Goal: Entertainment & Leisure: Consume media (video, audio)

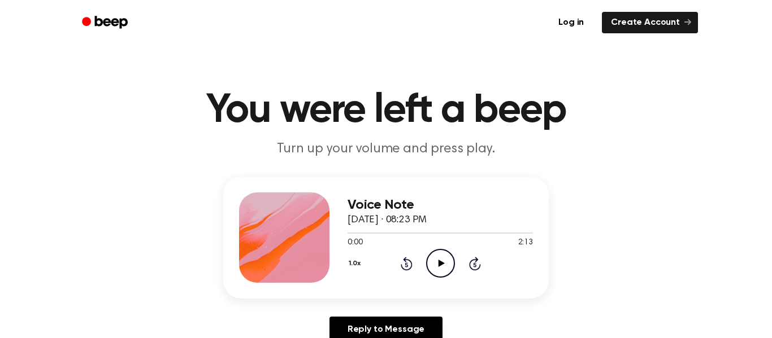
click at [427, 255] on icon "Play Audio" at bounding box center [440, 263] width 29 height 29
click at [404, 261] on icon at bounding box center [406, 264] width 12 height 14
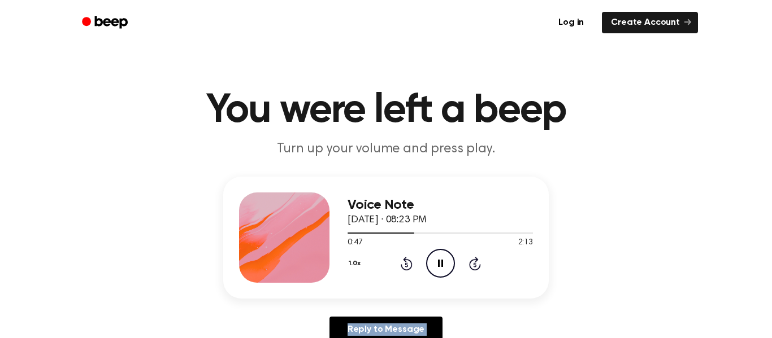
click at [404, 261] on icon at bounding box center [406, 264] width 12 height 14
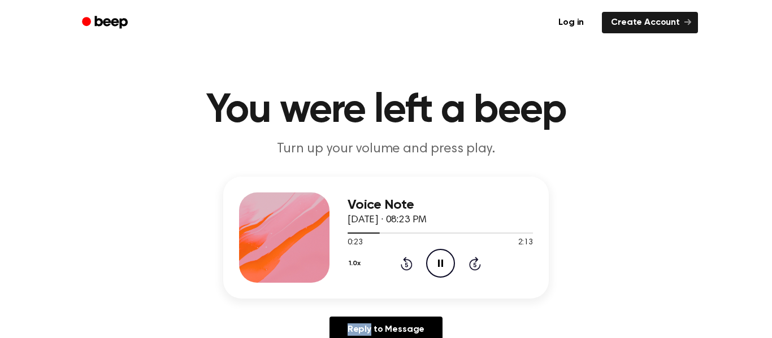
click at [404, 261] on icon at bounding box center [406, 264] width 12 height 14
click at [404, 259] on icon at bounding box center [406, 264] width 12 height 14
click at [432, 263] on icon "Pause Audio" at bounding box center [440, 263] width 29 height 29
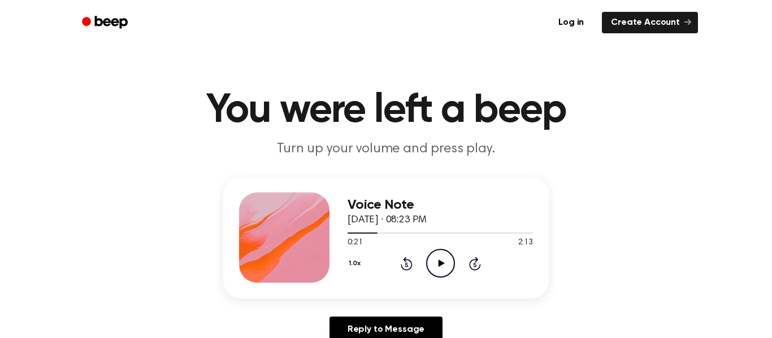
click at [432, 263] on icon "Play Audio" at bounding box center [440, 263] width 29 height 29
click at [403, 259] on icon at bounding box center [406, 264] width 12 height 14
click at [447, 262] on icon "Pause Audio" at bounding box center [440, 263] width 29 height 29
